Goal: Find specific page/section: Find specific page/section

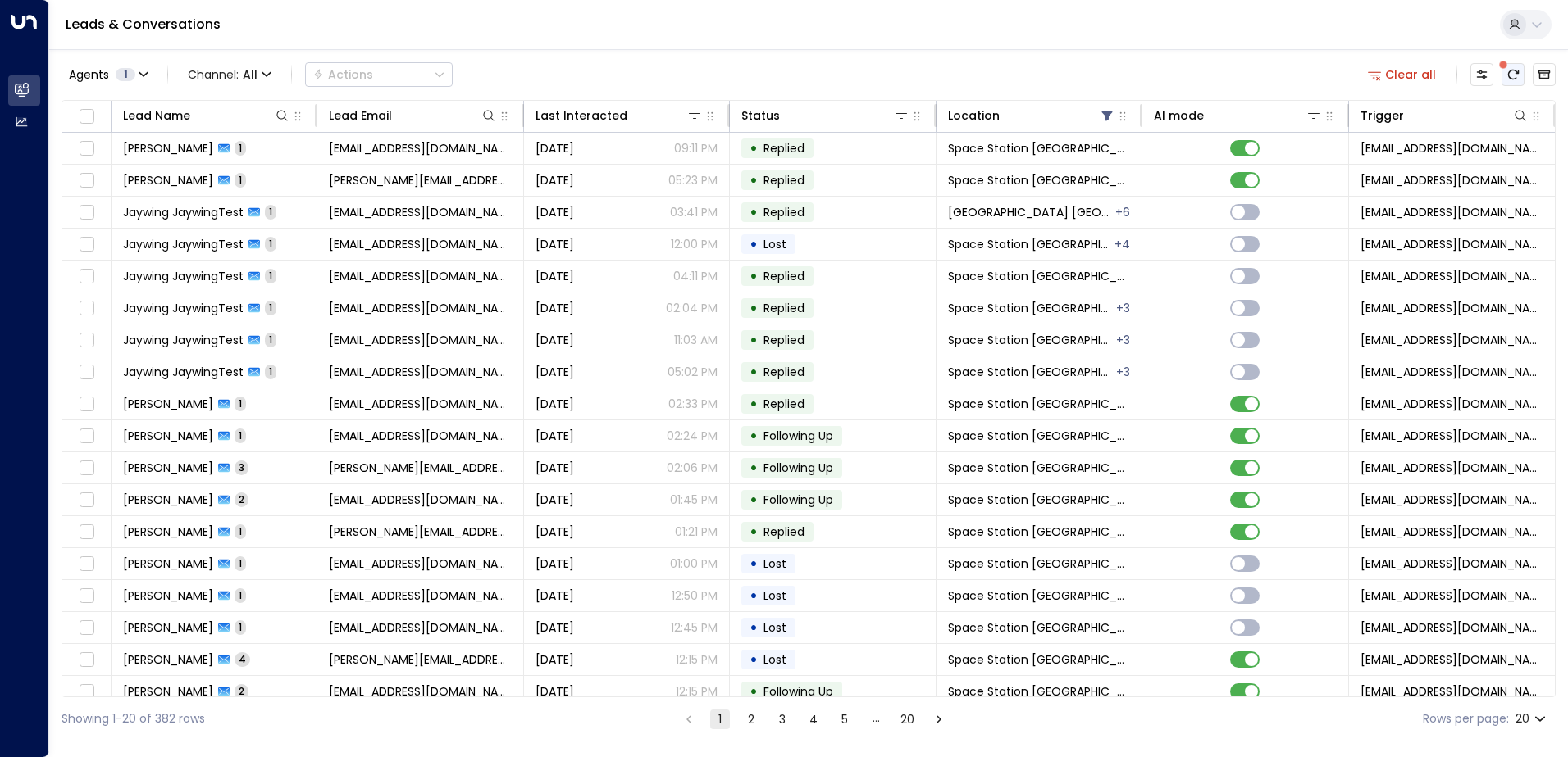
click at [1513, 72] on icon "There are new threads available. Refresh the grid to view the latest updates." at bounding box center [1512, 74] width 13 height 13
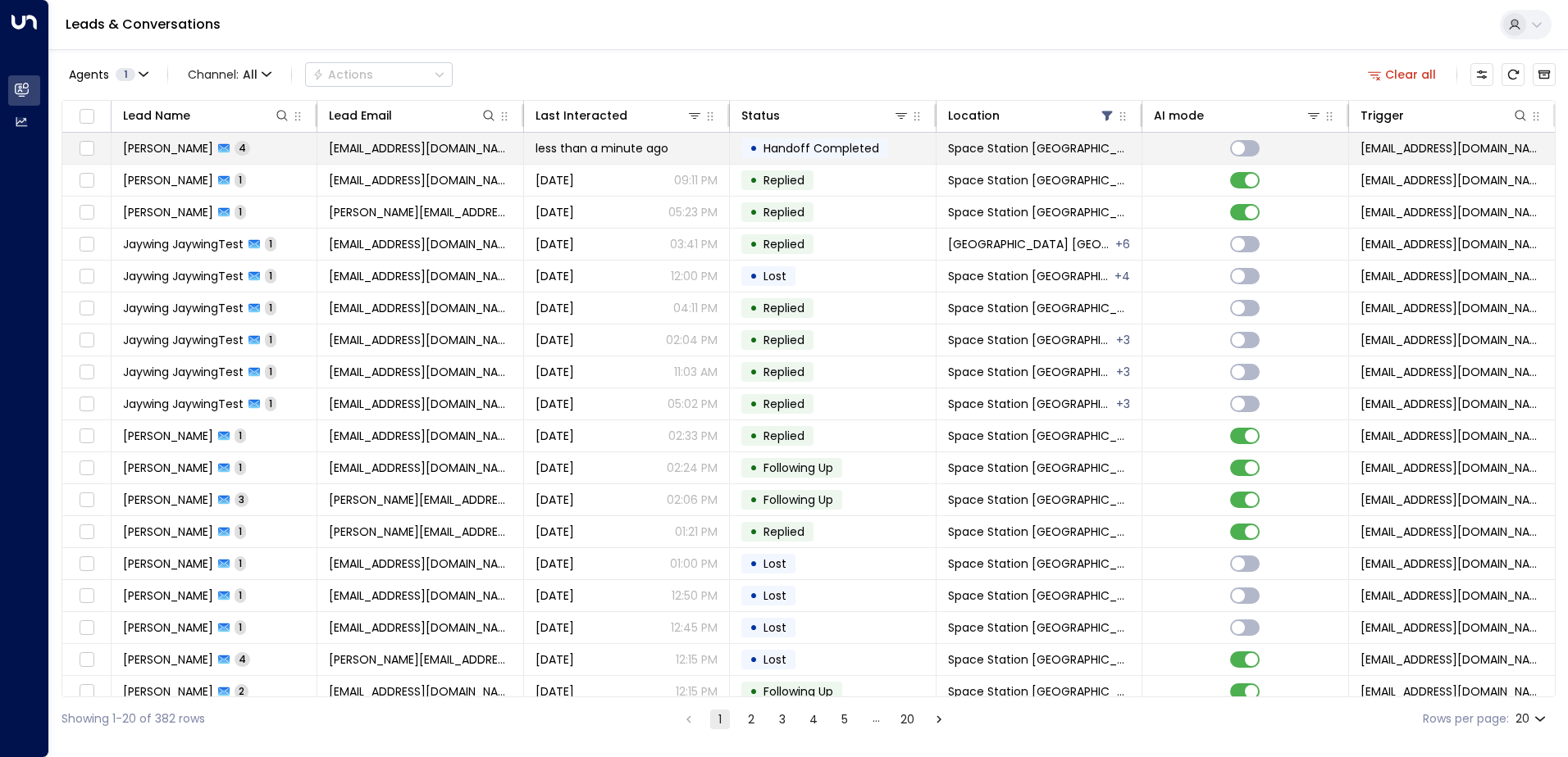
click at [167, 145] on span "[PERSON_NAME]" at bounding box center [168, 148] width 90 height 16
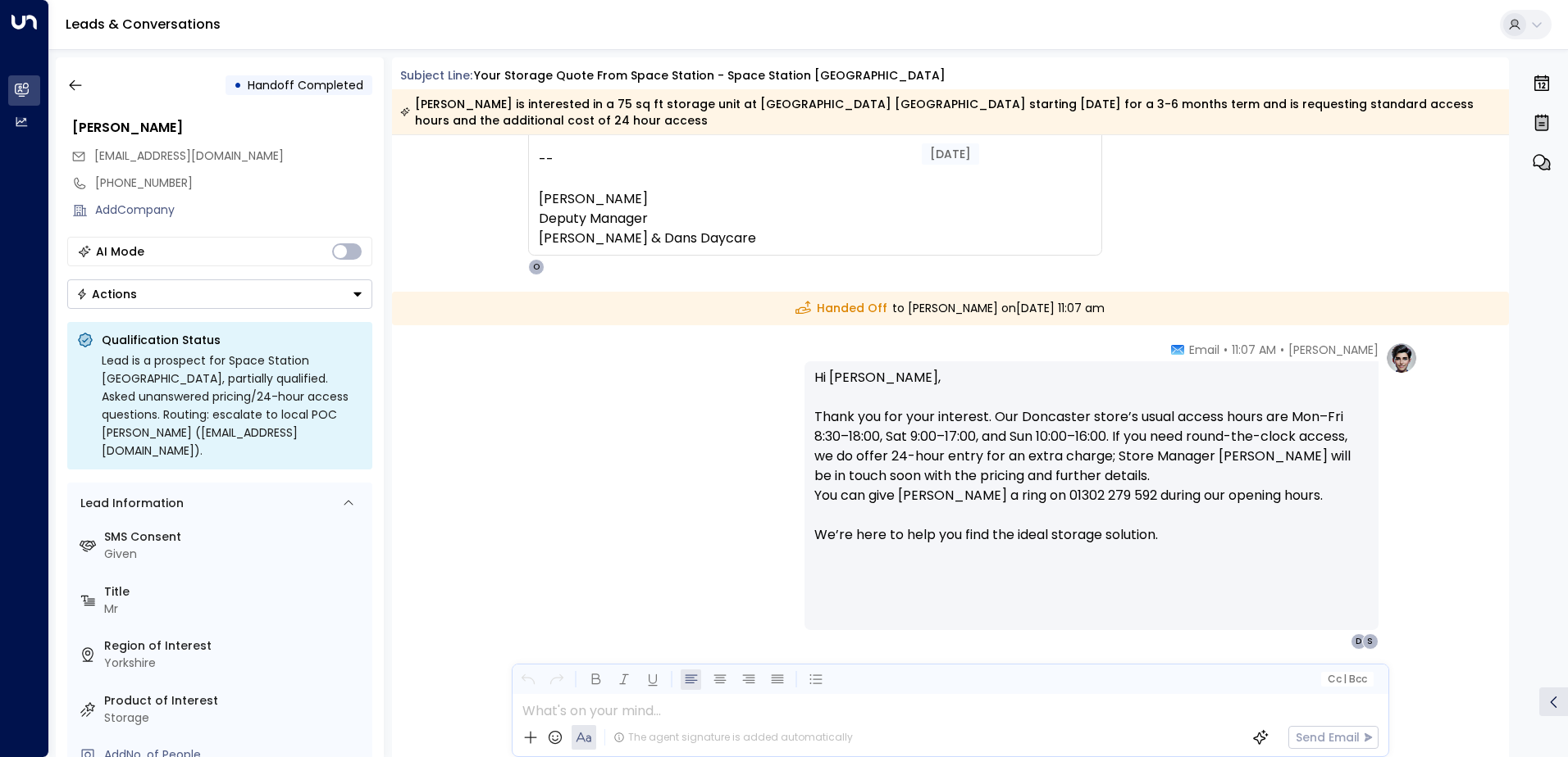
scroll to position [2066, 0]
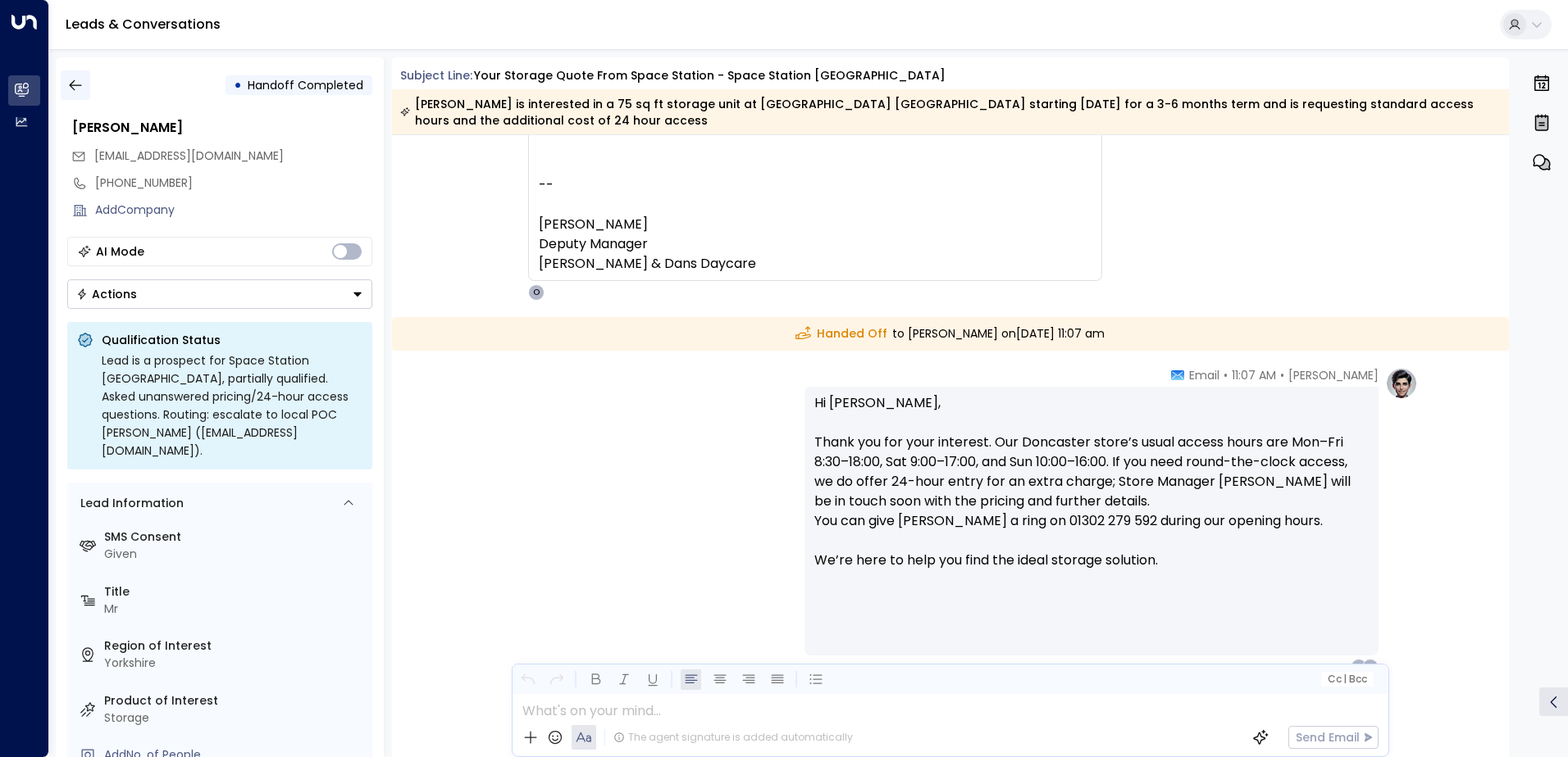
click at [84, 76] on button "button" at bounding box center [76, 85] width 29 height 29
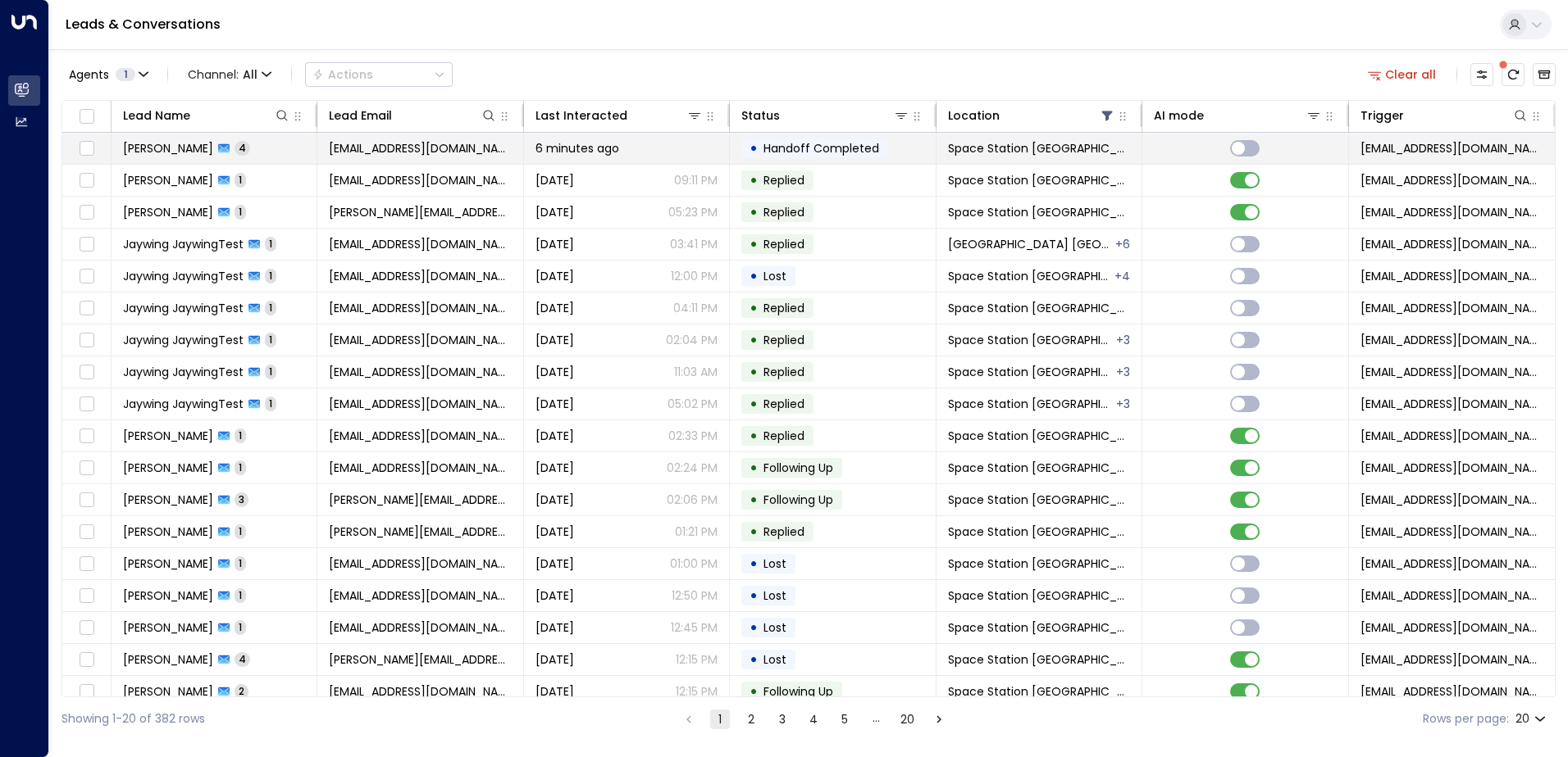
click at [160, 148] on span "[PERSON_NAME]" at bounding box center [168, 148] width 90 height 16
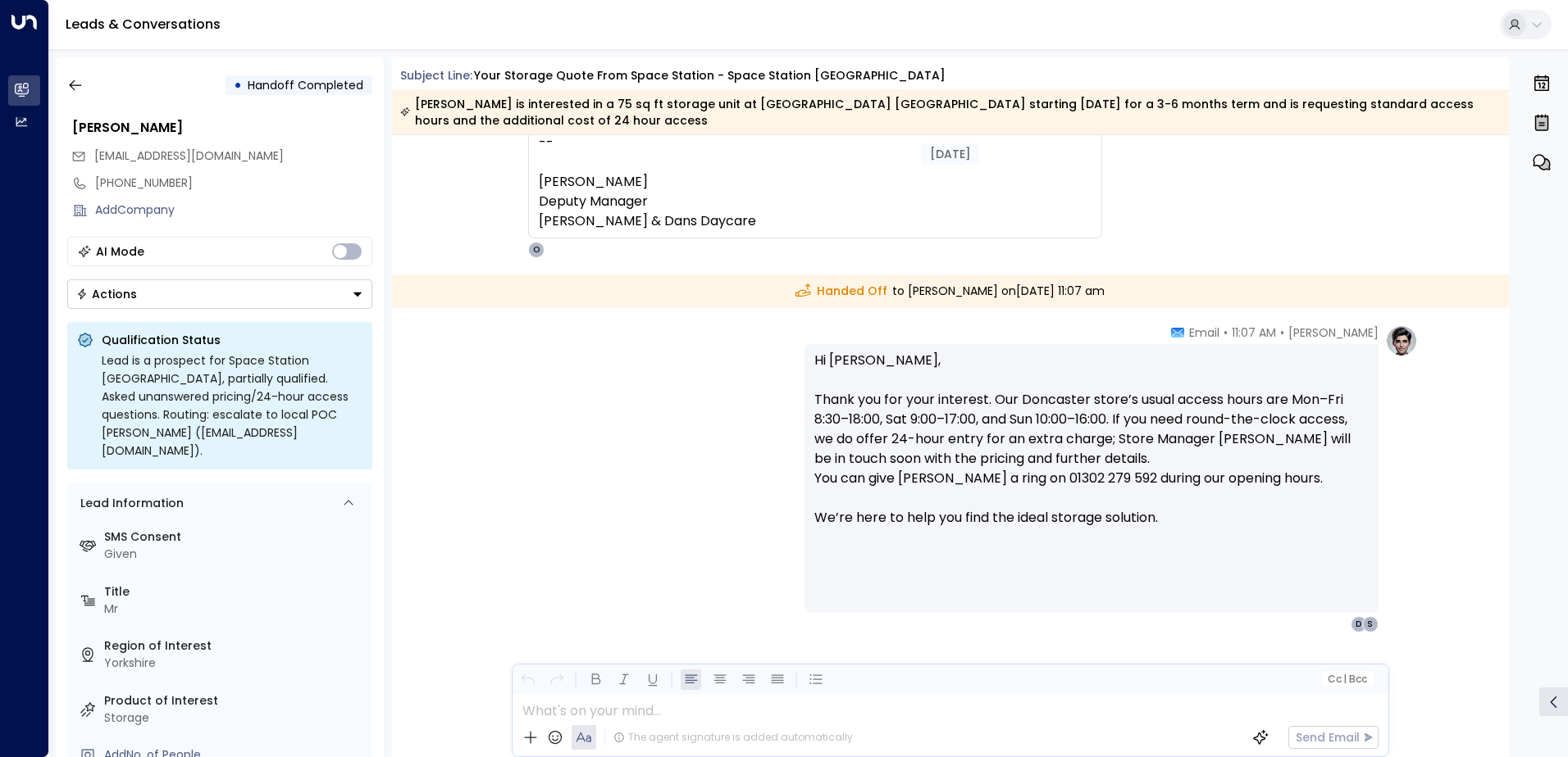
scroll to position [2149, 0]
